Goal: Task Accomplishment & Management: Manage account settings

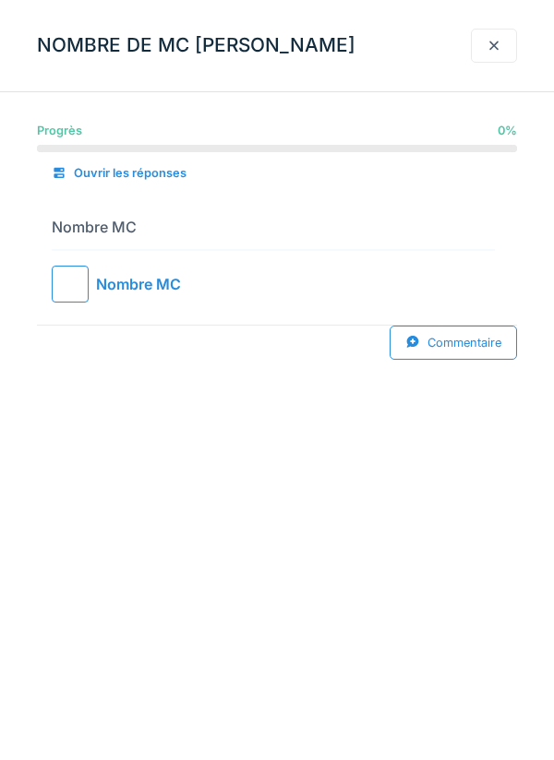
scroll to position [2453, 0]
click at [100, 286] on div "Nombre MC" at bounding box center [138, 284] width 85 height 22
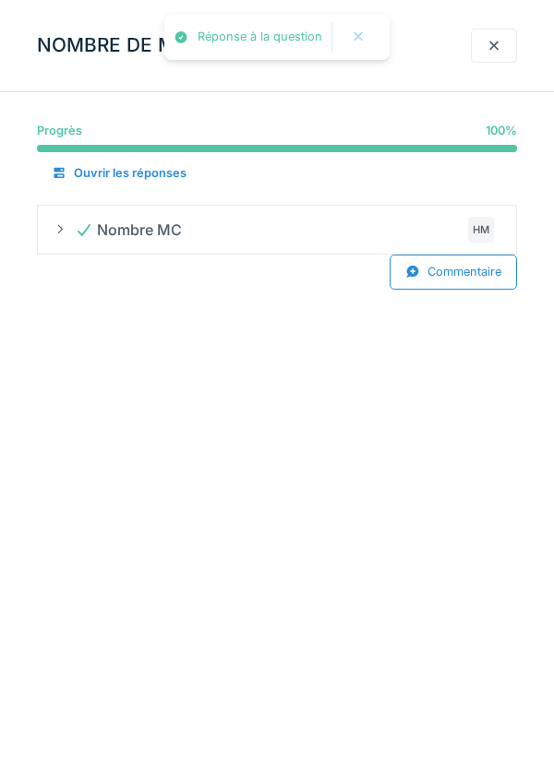
click at [497, 45] on div at bounding box center [493, 46] width 15 height 18
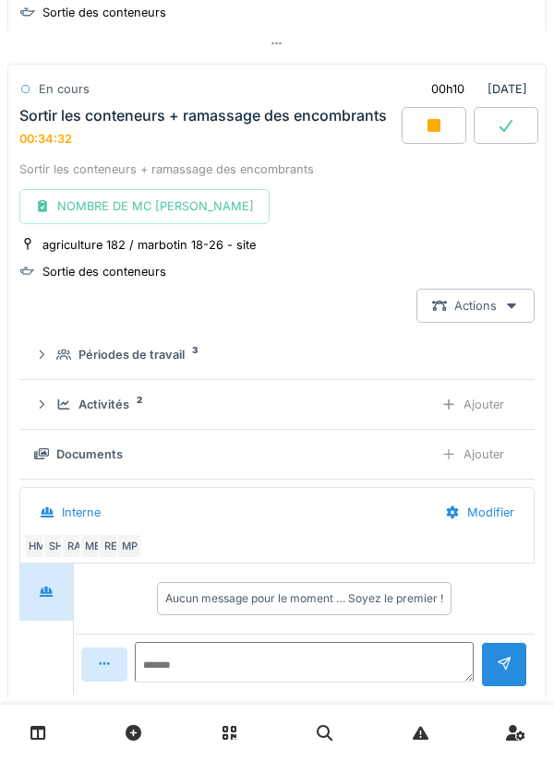
click at [439, 144] on div at bounding box center [433, 125] width 65 height 37
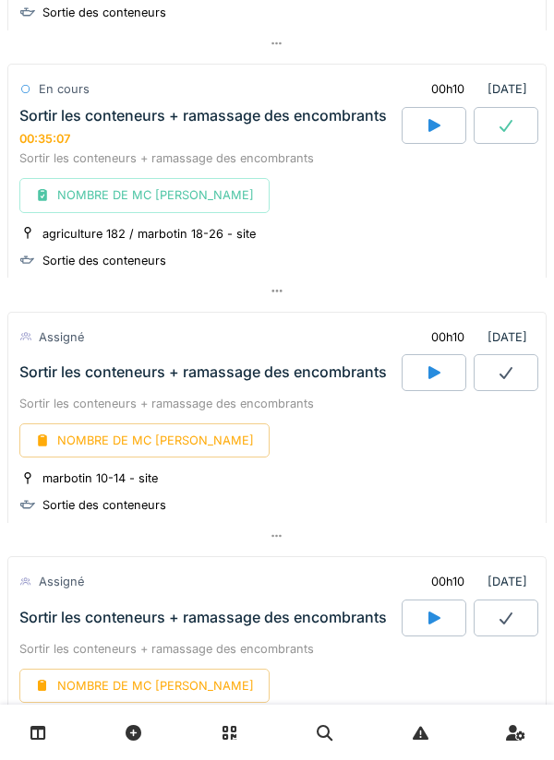
click at [495, 143] on div at bounding box center [505, 125] width 65 height 37
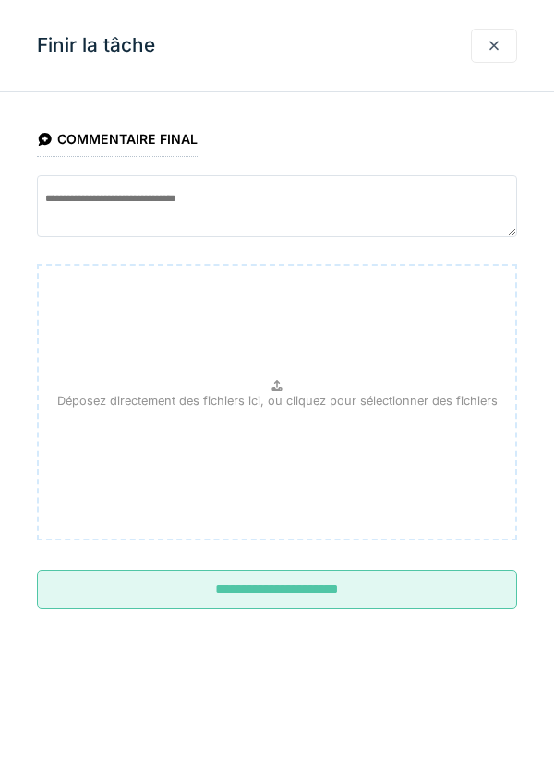
click at [337, 592] on input "**********" at bounding box center [277, 589] width 480 height 39
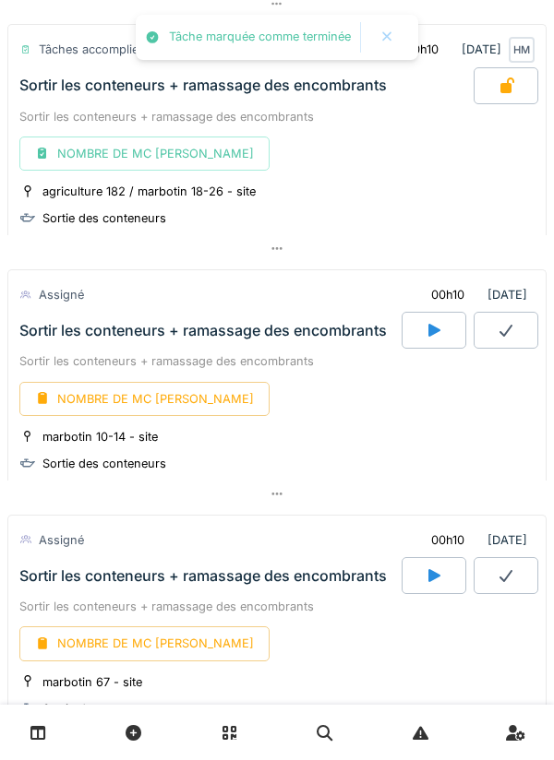
scroll to position [2518, 0]
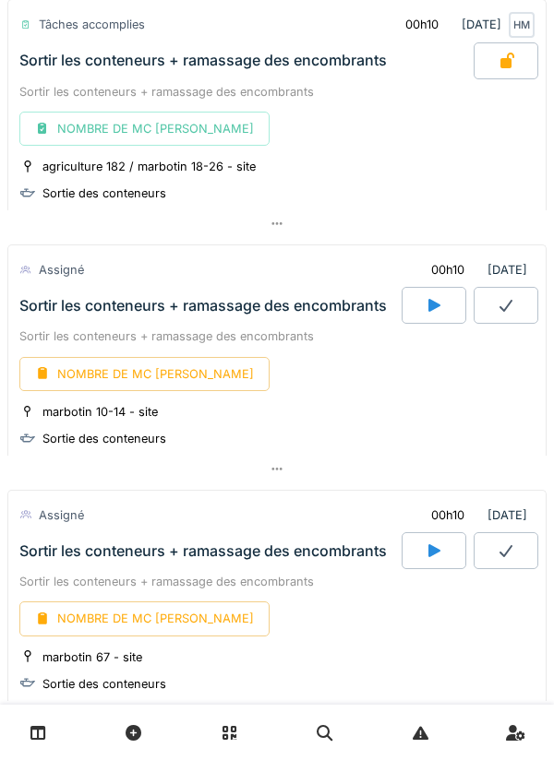
click at [440, 313] on icon at bounding box center [433, 305] width 18 height 15
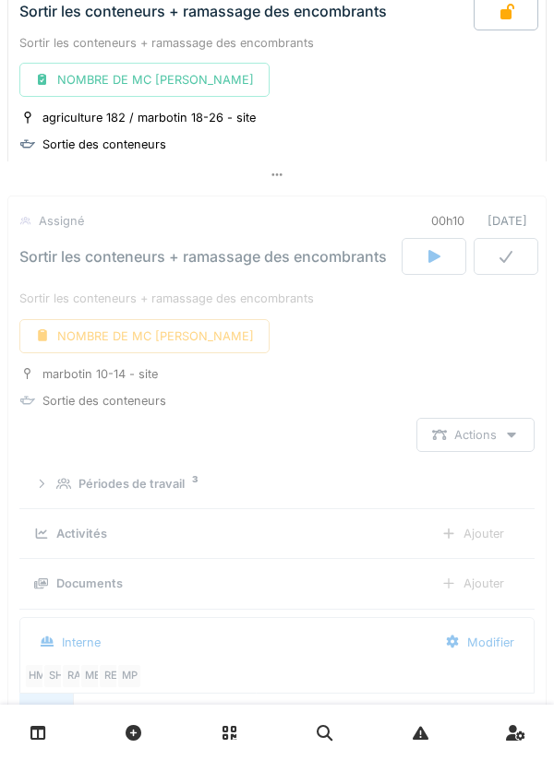
scroll to position [2699, 0]
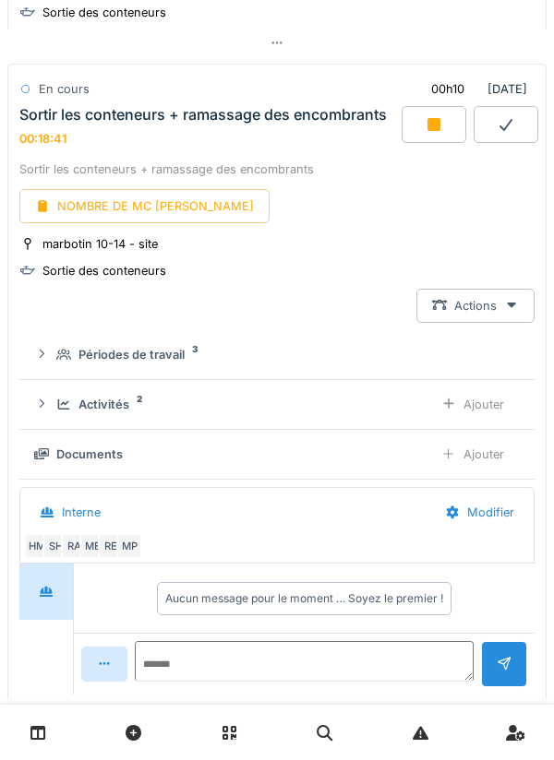
click at [432, 131] on icon at bounding box center [433, 124] width 13 height 13
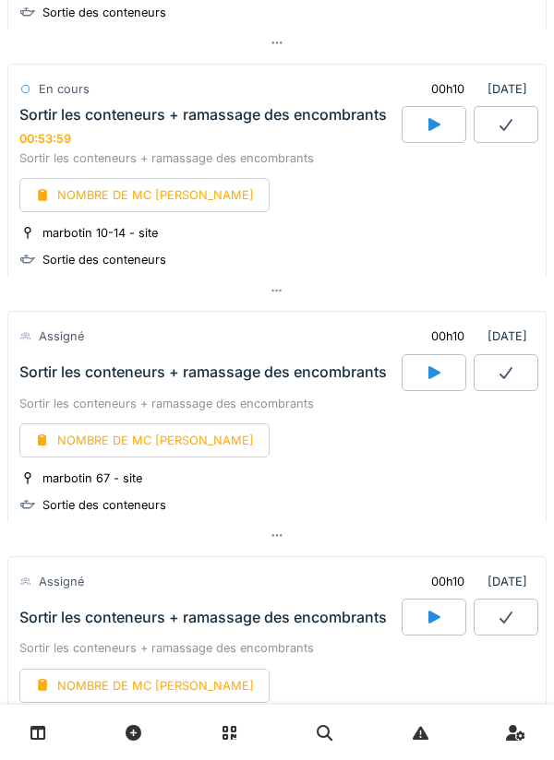
click at [283, 297] on icon at bounding box center [276, 291] width 15 height 12
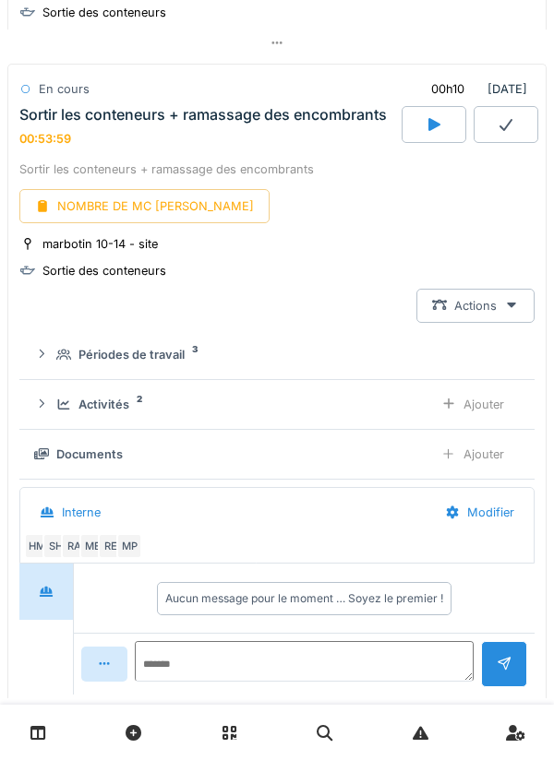
click at [484, 415] on div "Ajouter" at bounding box center [472, 405] width 94 height 34
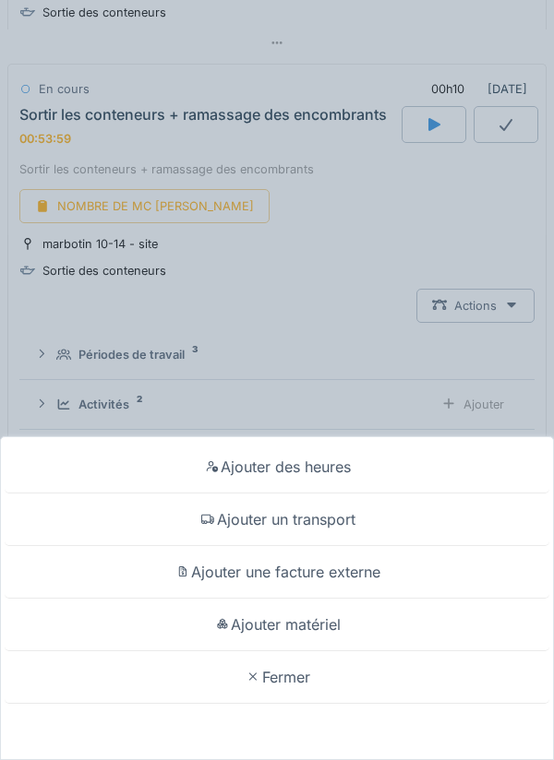
click at [308, 472] on div "Ajouter des heures" at bounding box center [277, 467] width 544 height 53
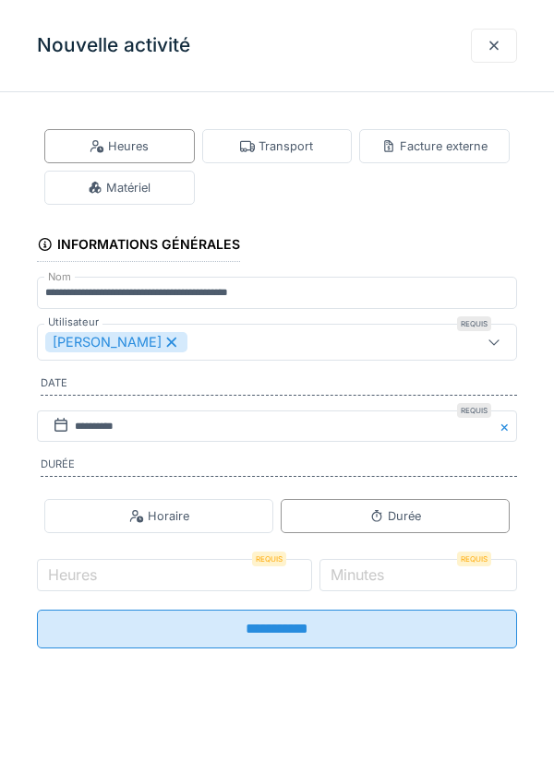
click at [259, 625] on input "**********" at bounding box center [277, 629] width 480 height 39
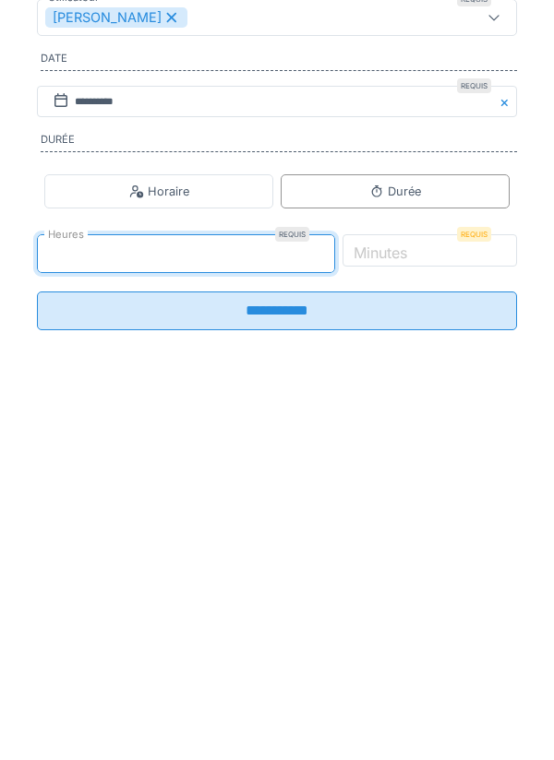
type input "*"
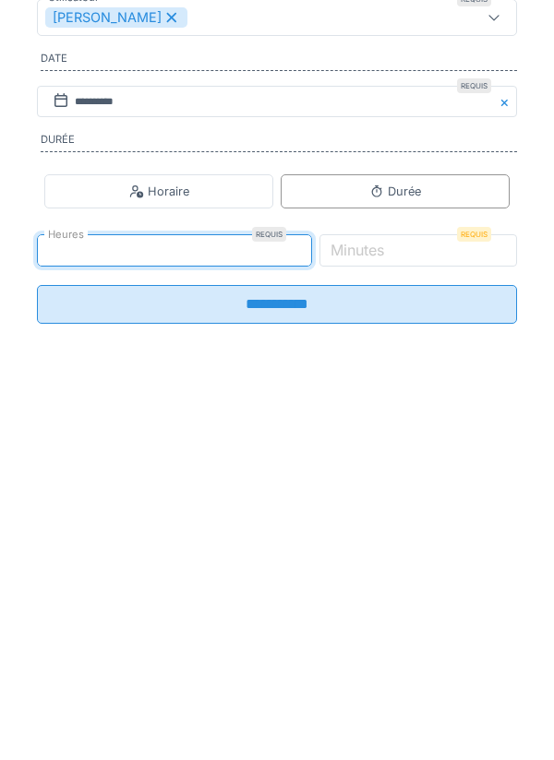
click at [282, 645] on input "**********" at bounding box center [277, 629] width 480 height 39
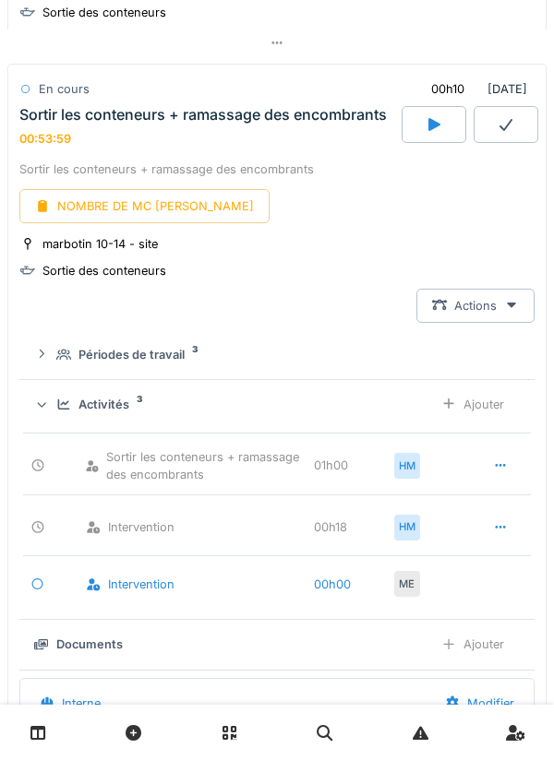
click at [132, 216] on div "NOMBRE DE MC [PERSON_NAME]" at bounding box center [144, 206] width 250 height 34
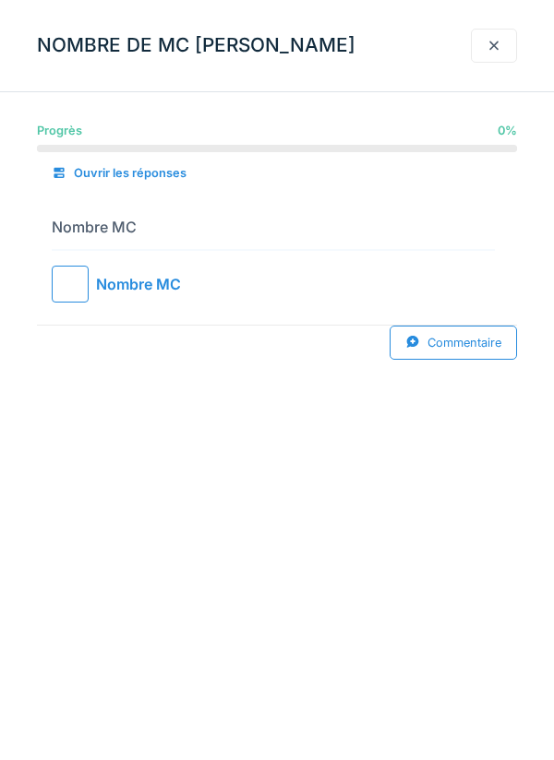
click at [84, 277] on div at bounding box center [70, 284] width 37 height 37
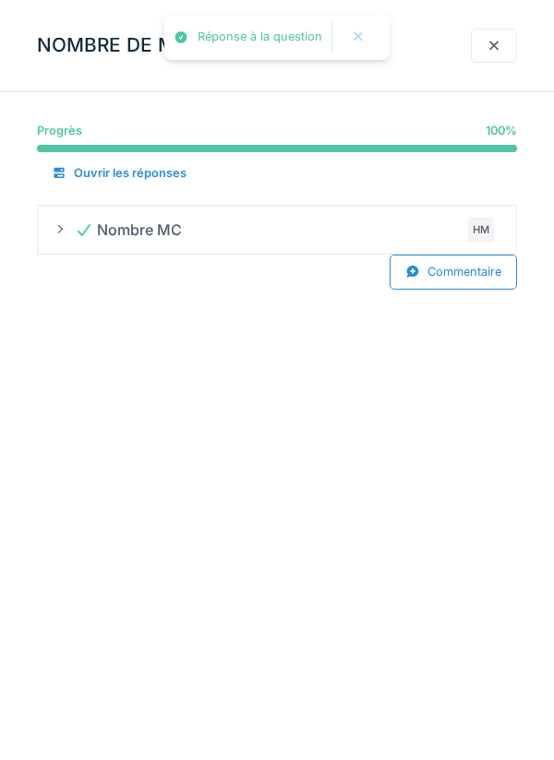
click at [491, 43] on div at bounding box center [493, 46] width 15 height 18
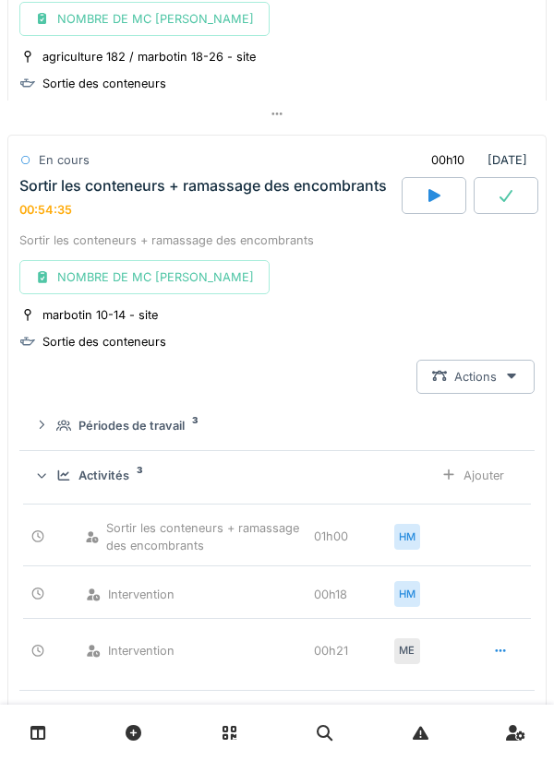
scroll to position [2626, 0]
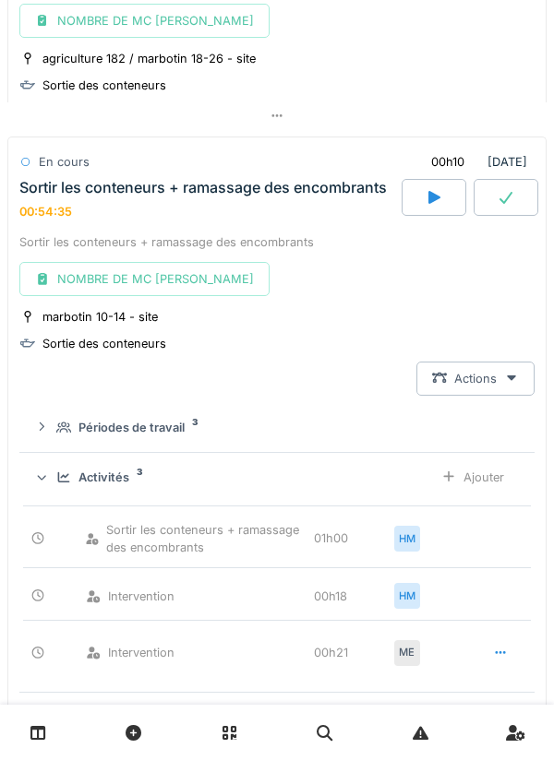
click at [432, 203] on icon at bounding box center [434, 197] width 12 height 13
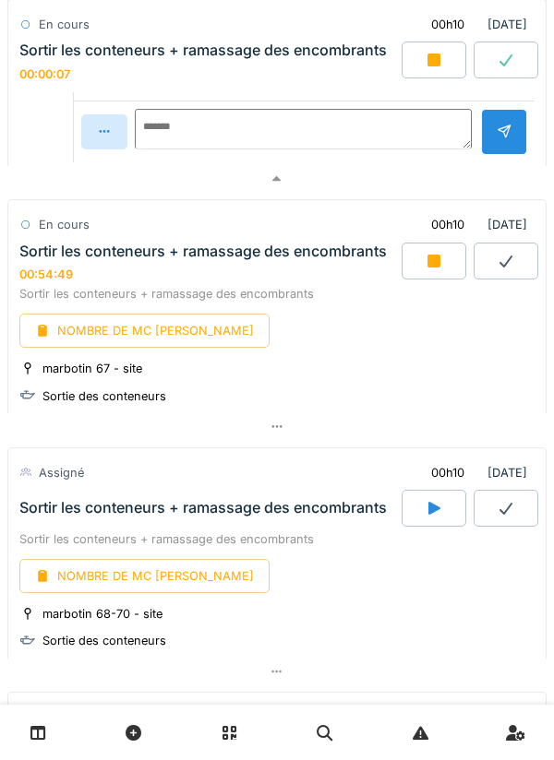
scroll to position [3232, 0]
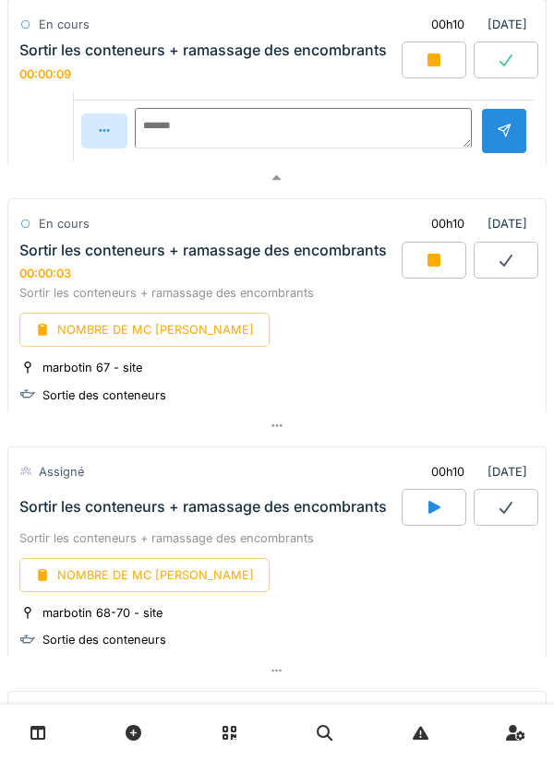
click at [37, 735] on icon at bounding box center [38, 733] width 16 height 16
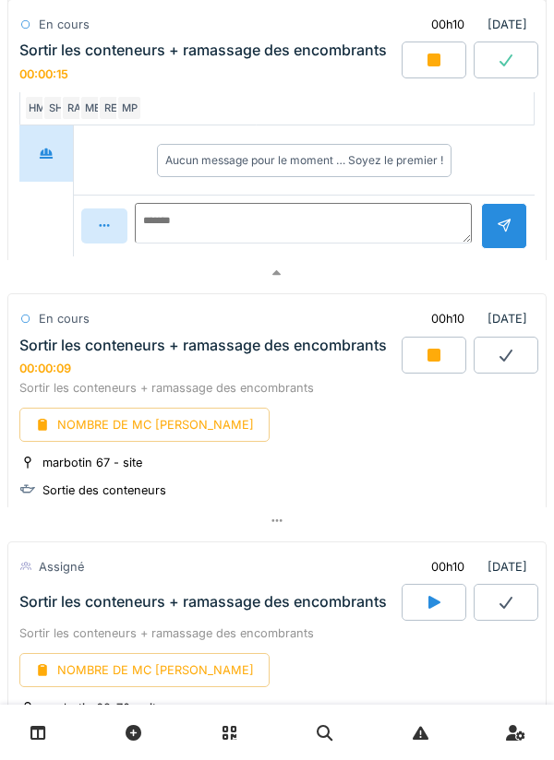
scroll to position [3213, 0]
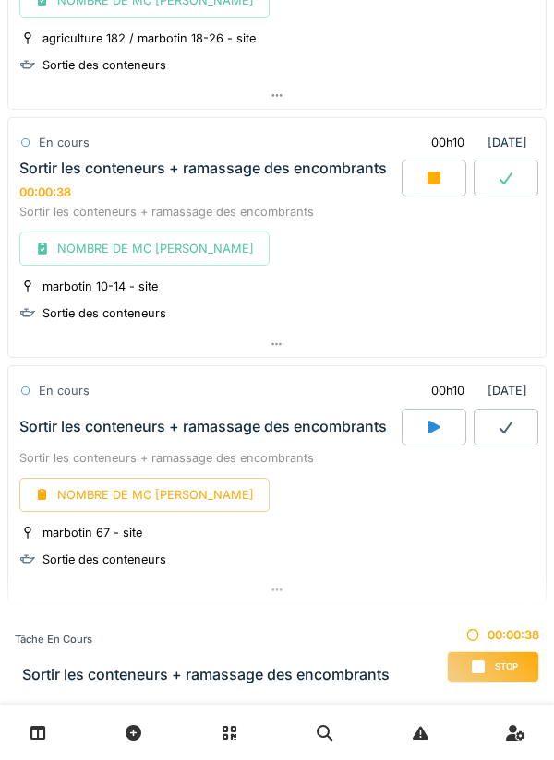
scroll to position [2613, 0]
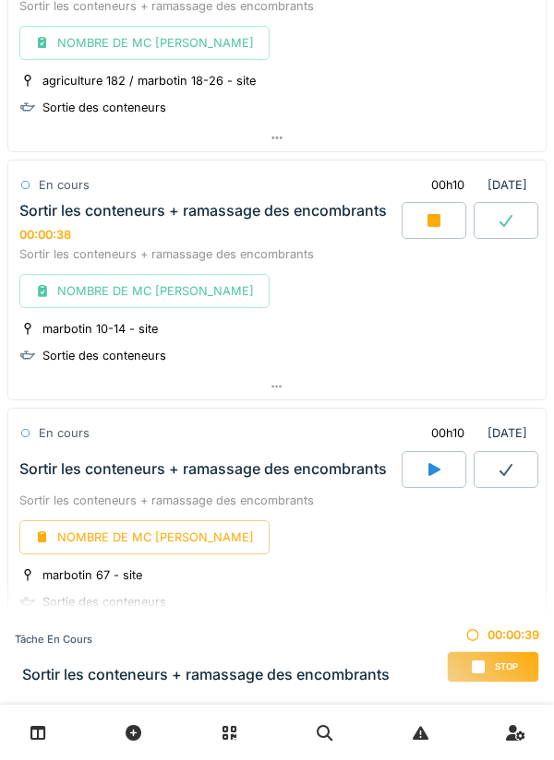
click at [435, 220] on icon at bounding box center [433, 220] width 13 height 13
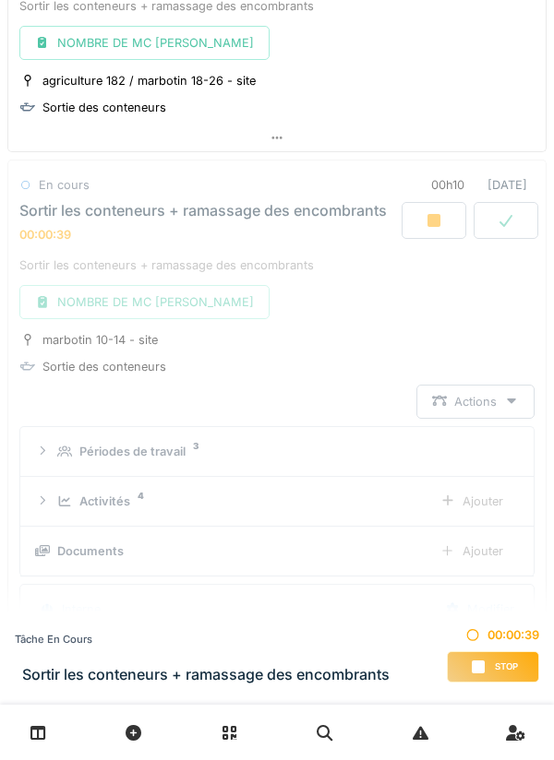
scroll to position [2699, 0]
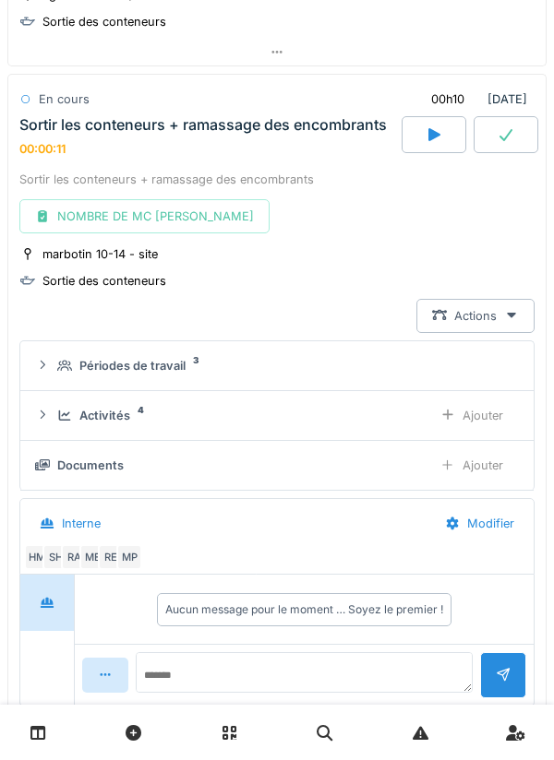
click at [422, 133] on div at bounding box center [433, 134] width 65 height 37
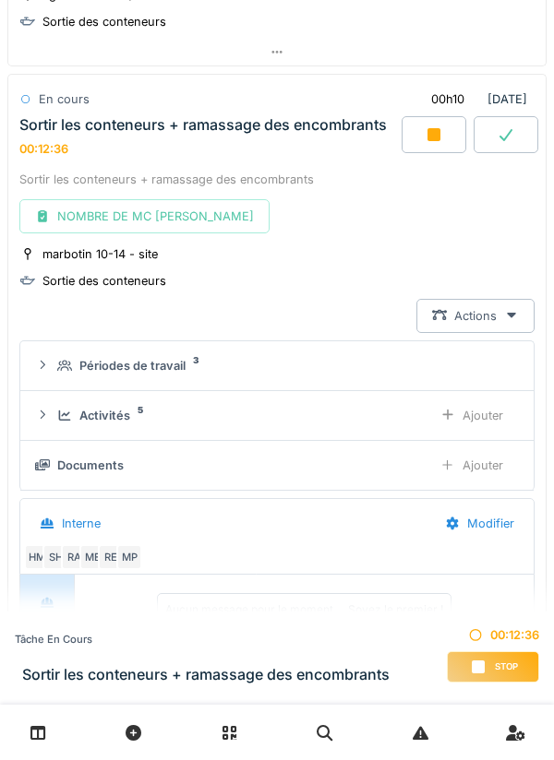
click at [49, 729] on link at bounding box center [38, 732] width 47 height 43
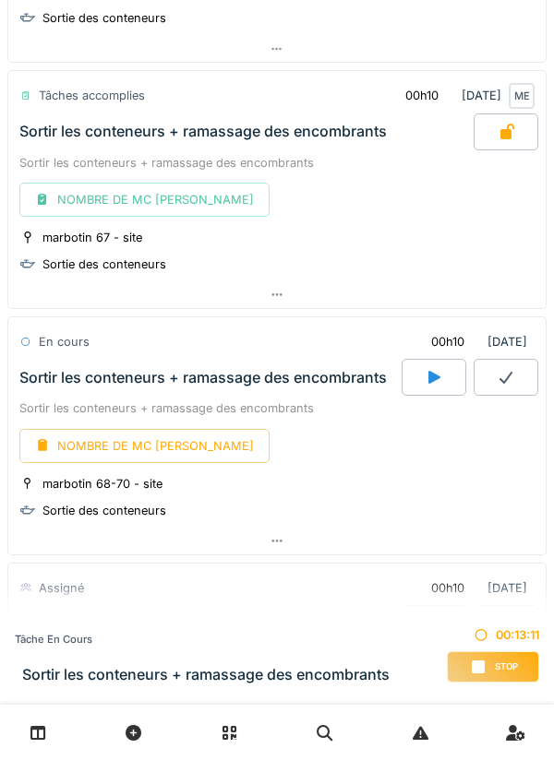
scroll to position [2952, 0]
click at [431, 380] on icon at bounding box center [434, 376] width 12 height 13
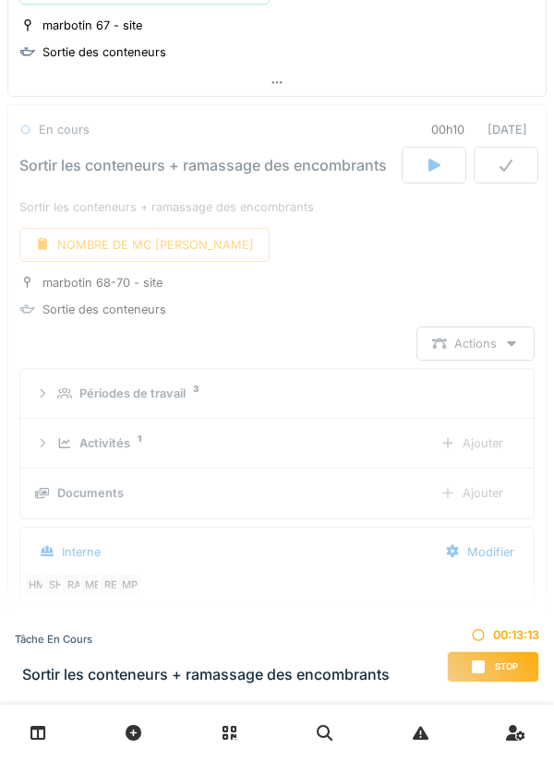
scroll to position [3194, 0]
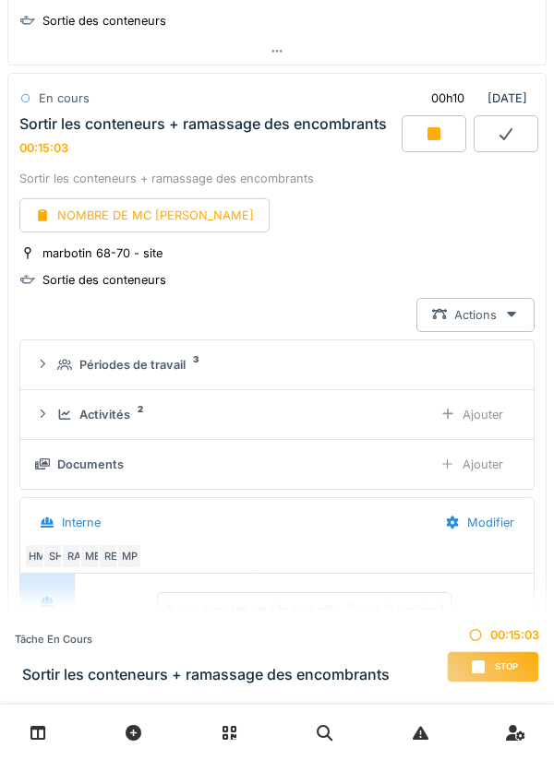
click at [451, 132] on div at bounding box center [433, 133] width 65 height 37
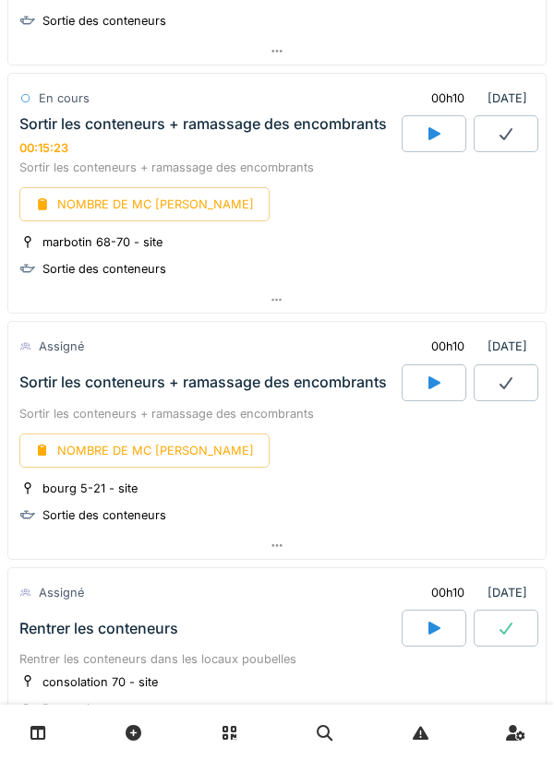
click at [143, 209] on div "NOMBRE DE MC [PERSON_NAME]" at bounding box center [144, 204] width 250 height 34
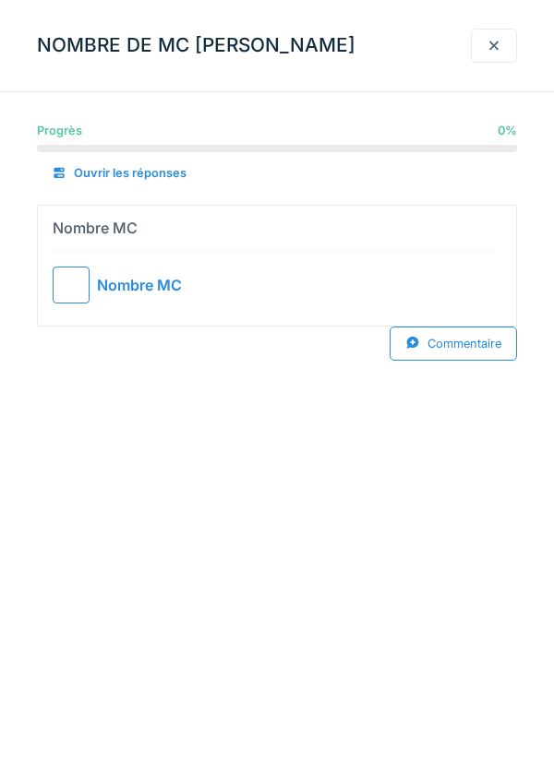
click at [81, 280] on div at bounding box center [71, 285] width 37 height 37
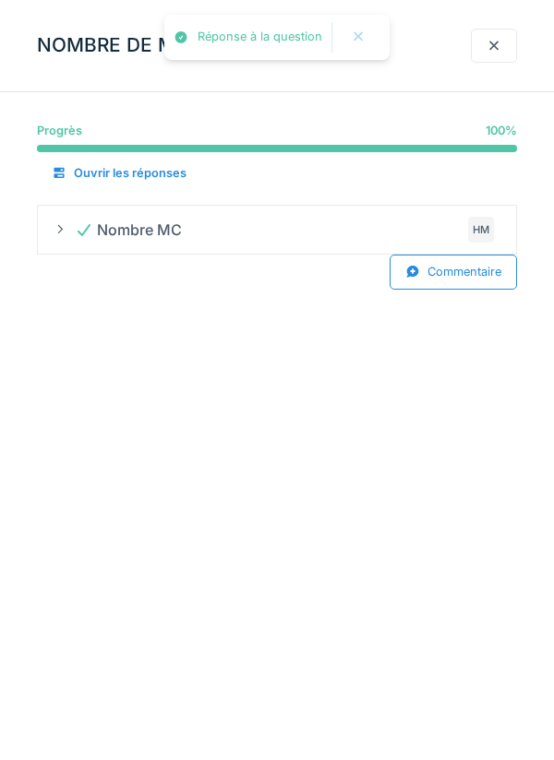
click at [488, 50] on div at bounding box center [493, 46] width 15 height 18
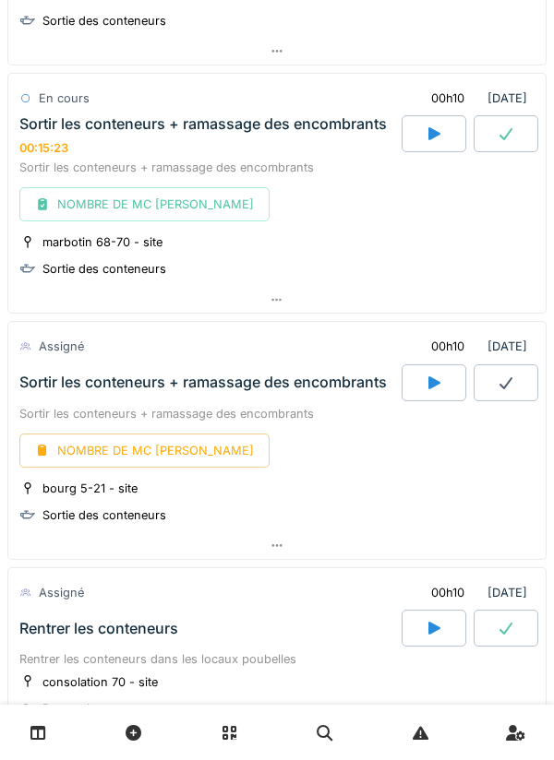
click at [288, 302] on div at bounding box center [276, 300] width 537 height 27
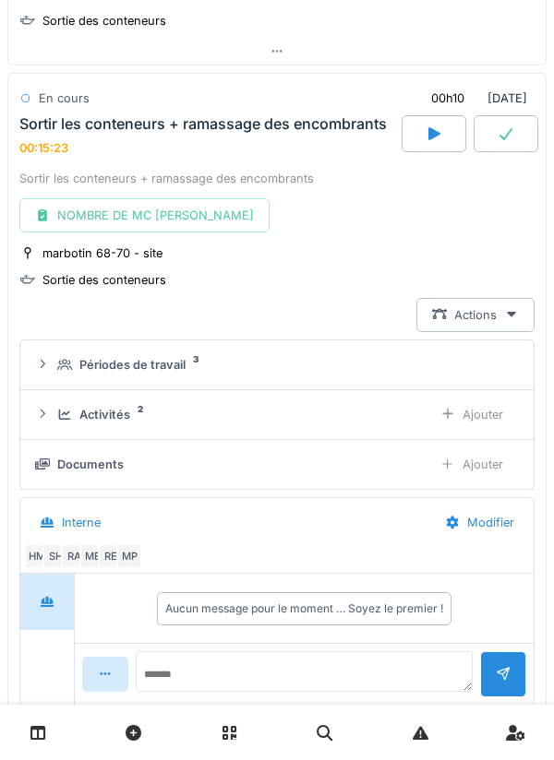
click at [455, 416] on div "Ajouter" at bounding box center [471, 415] width 94 height 34
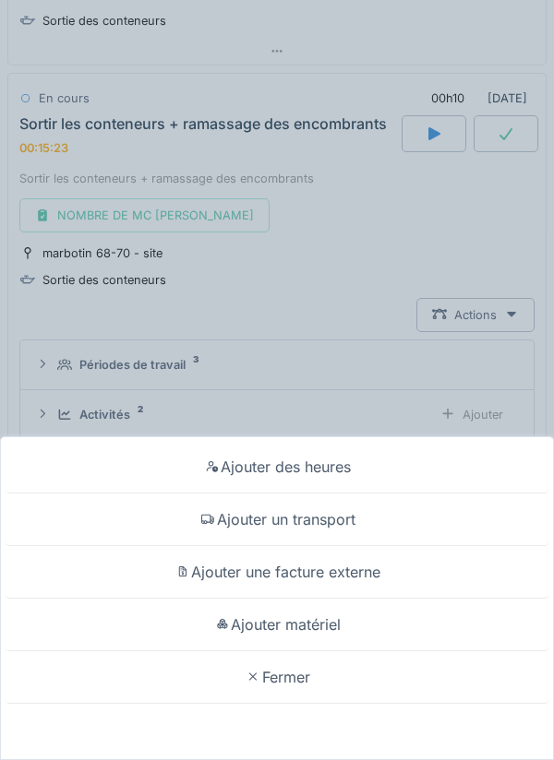
click at [328, 464] on div "Ajouter des heures" at bounding box center [277, 467] width 544 height 53
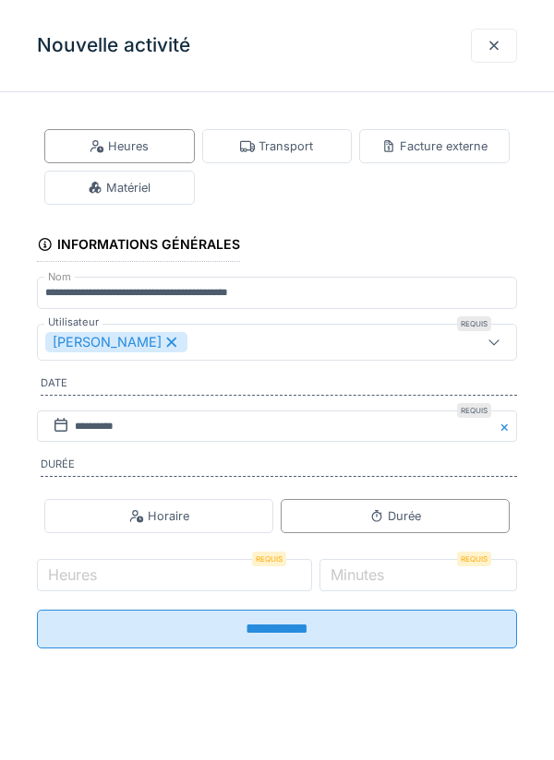
click at [92, 586] on label "Heures" at bounding box center [72, 575] width 56 height 22
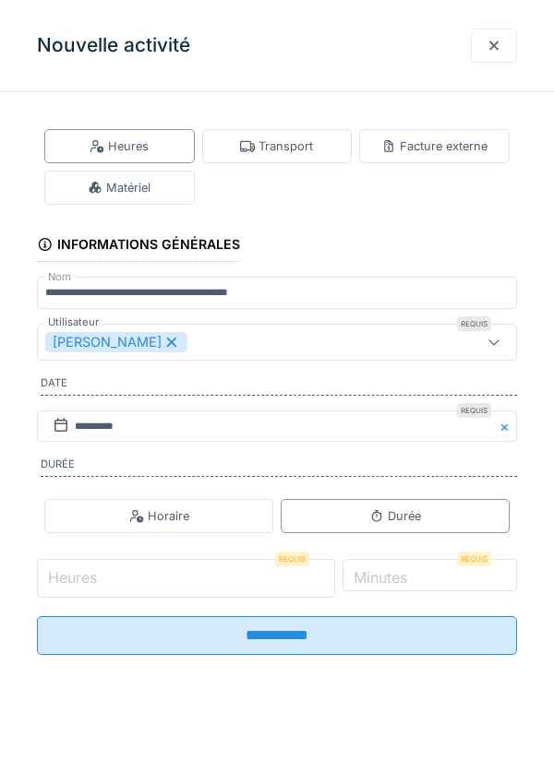
click at [92, 588] on input "Heures" at bounding box center [186, 578] width 298 height 39
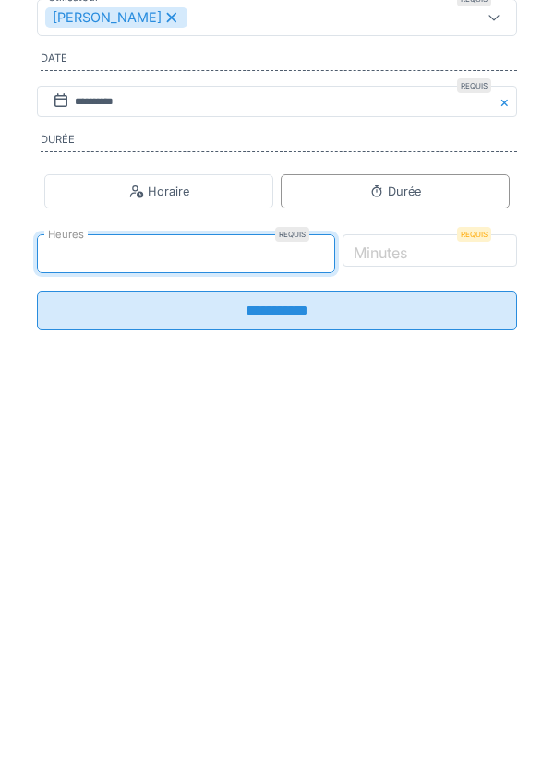
type input "*"
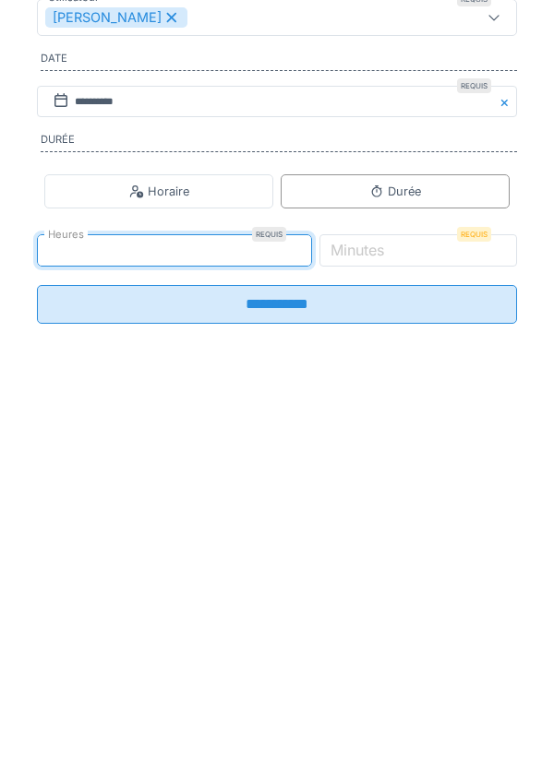
click at [301, 643] on input "**********" at bounding box center [277, 629] width 480 height 39
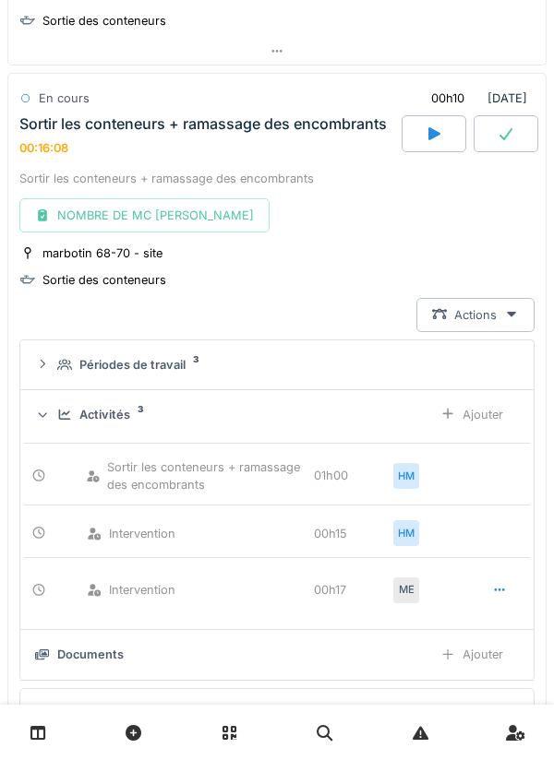
click at [507, 134] on icon at bounding box center [505, 133] width 18 height 15
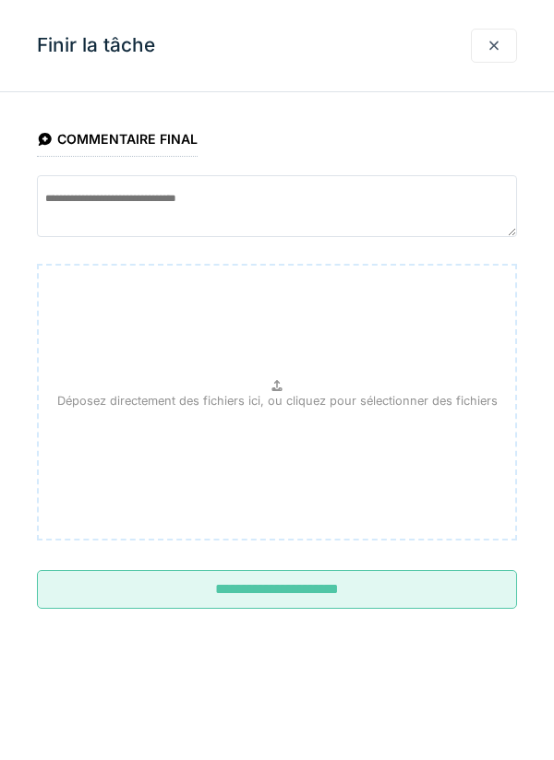
click at [273, 594] on input "**********" at bounding box center [277, 589] width 480 height 39
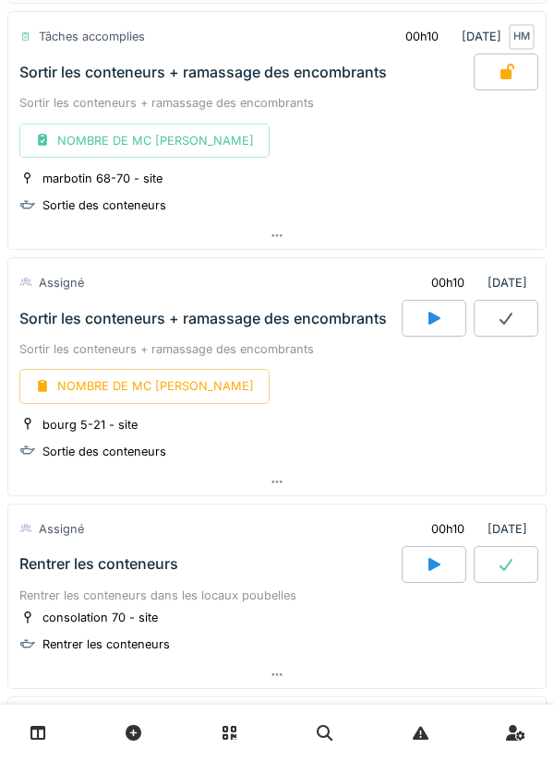
scroll to position [3317, 0]
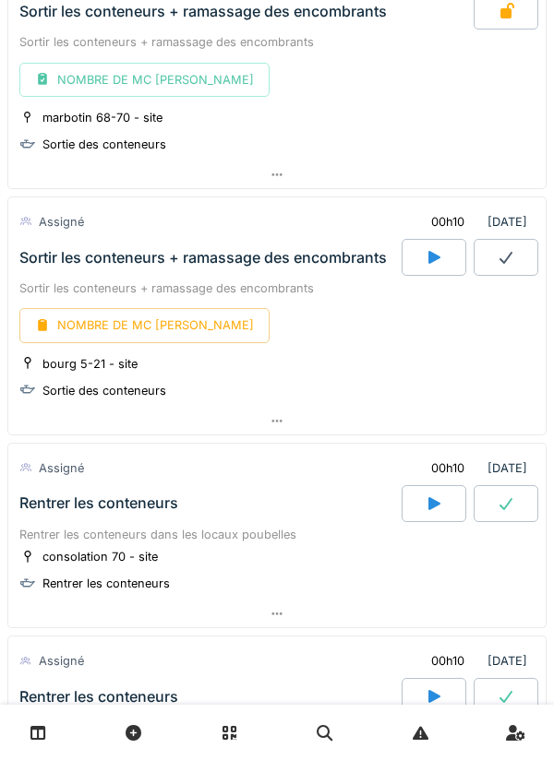
click at [440, 257] on icon at bounding box center [433, 257] width 18 height 15
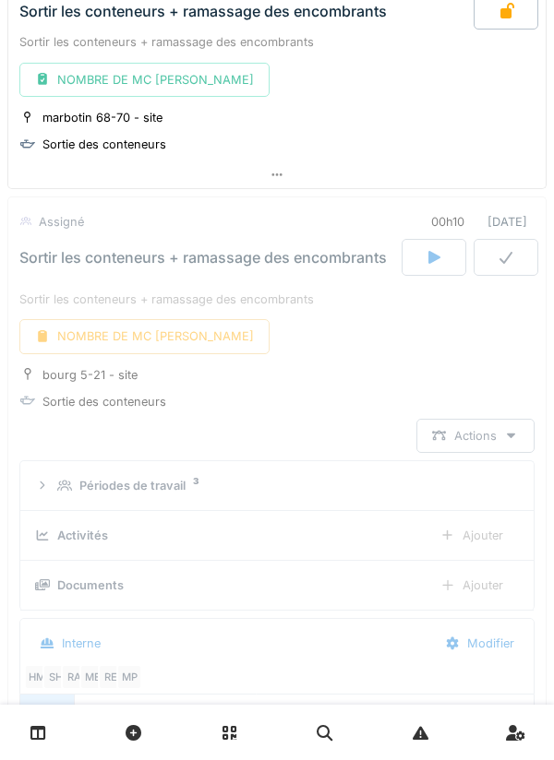
scroll to position [3440, 0]
